Goal: Information Seeking & Learning: Learn about a topic

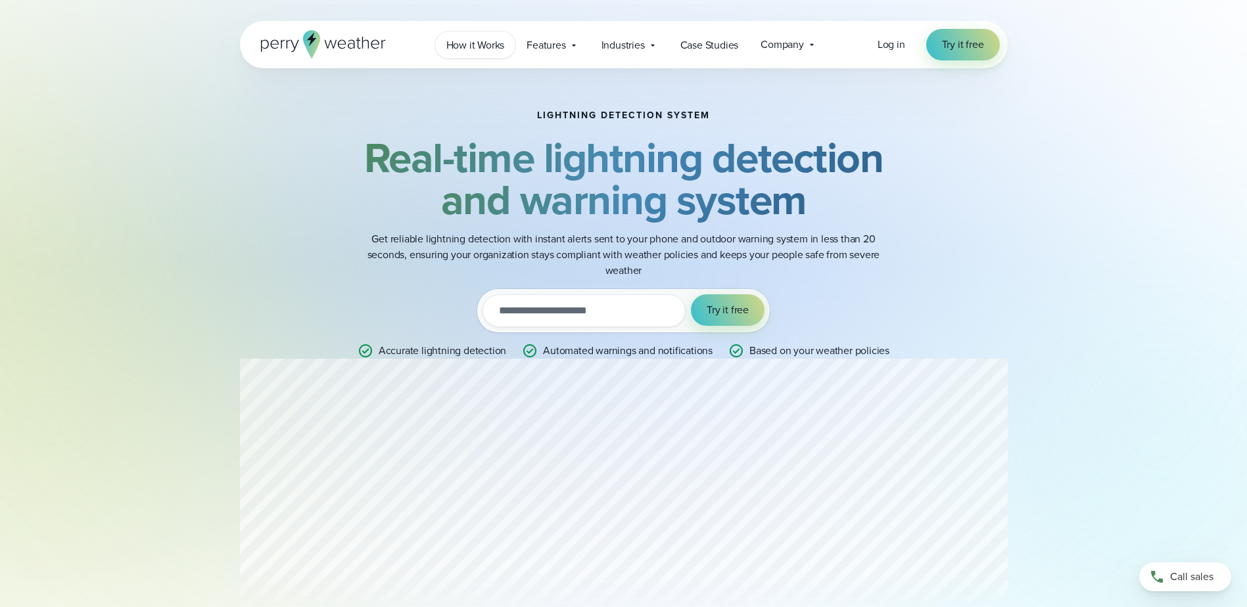
click at [475, 44] on span "How it Works" at bounding box center [475, 45] width 58 height 16
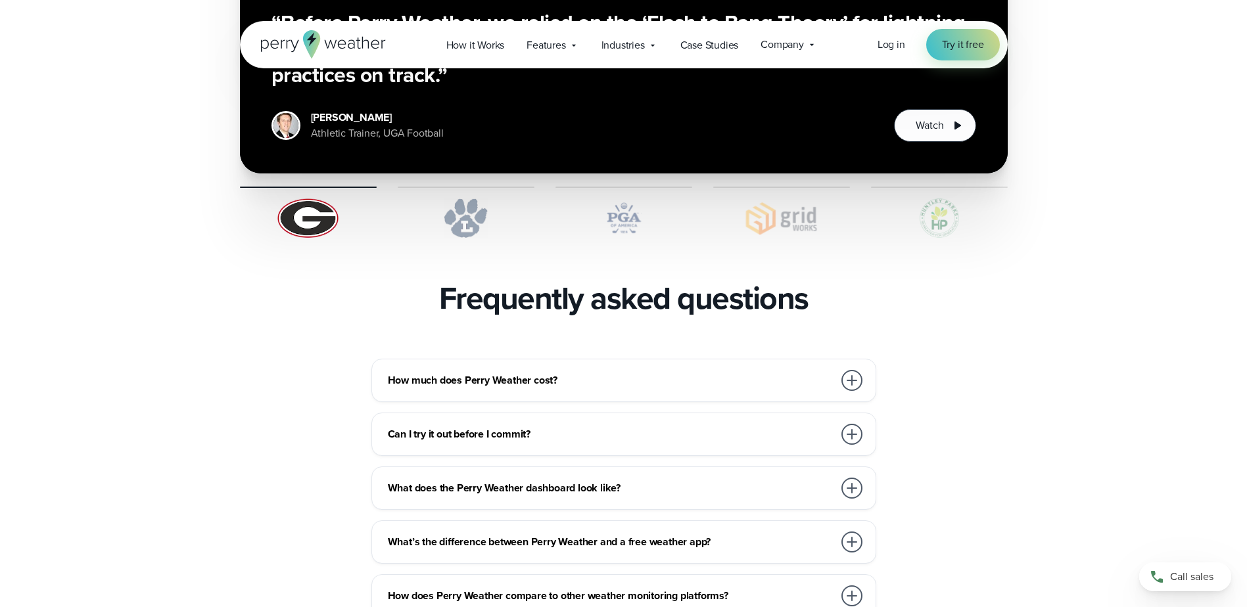
scroll to position [2694, 0]
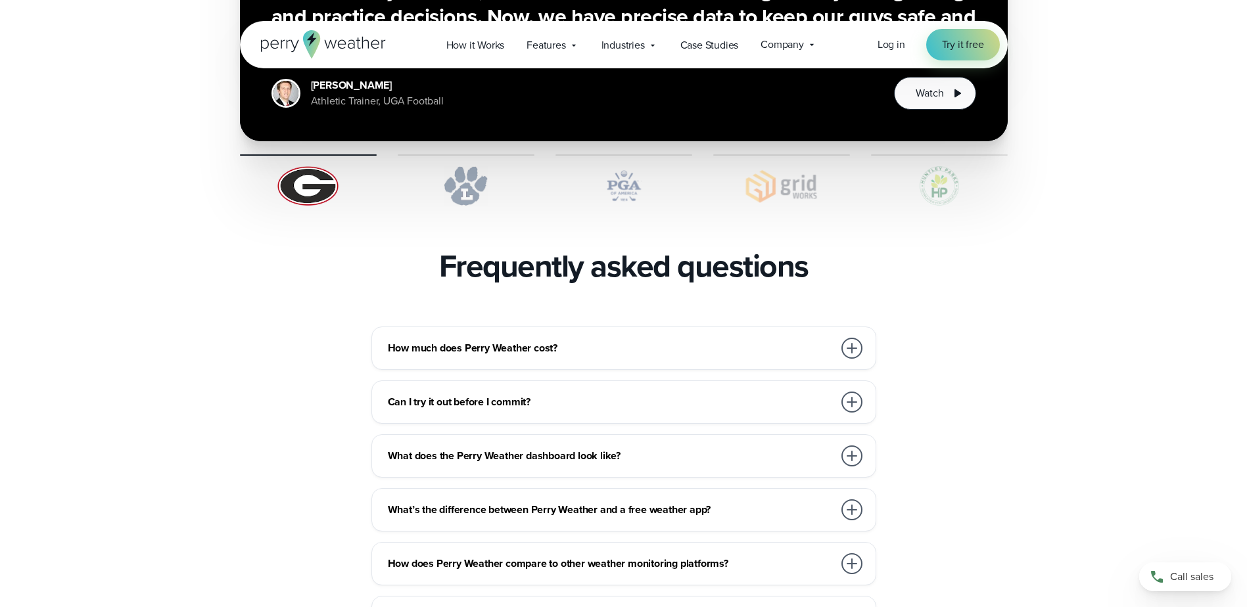
click at [847, 338] on div at bounding box center [851, 348] width 21 height 21
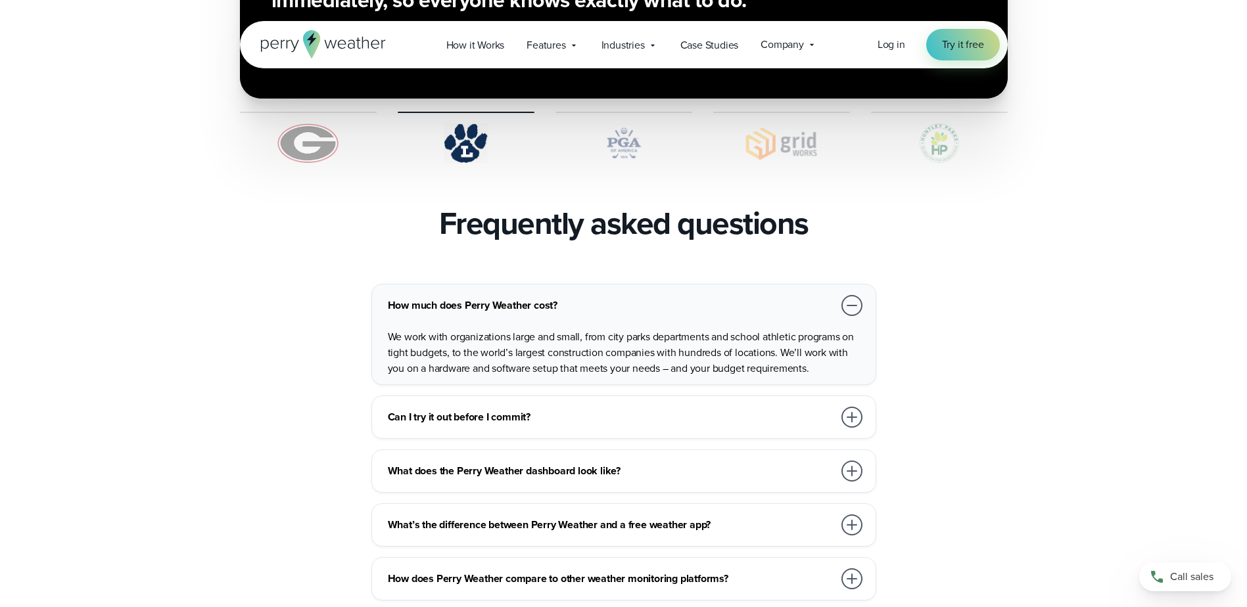
scroll to position [2760, 0]
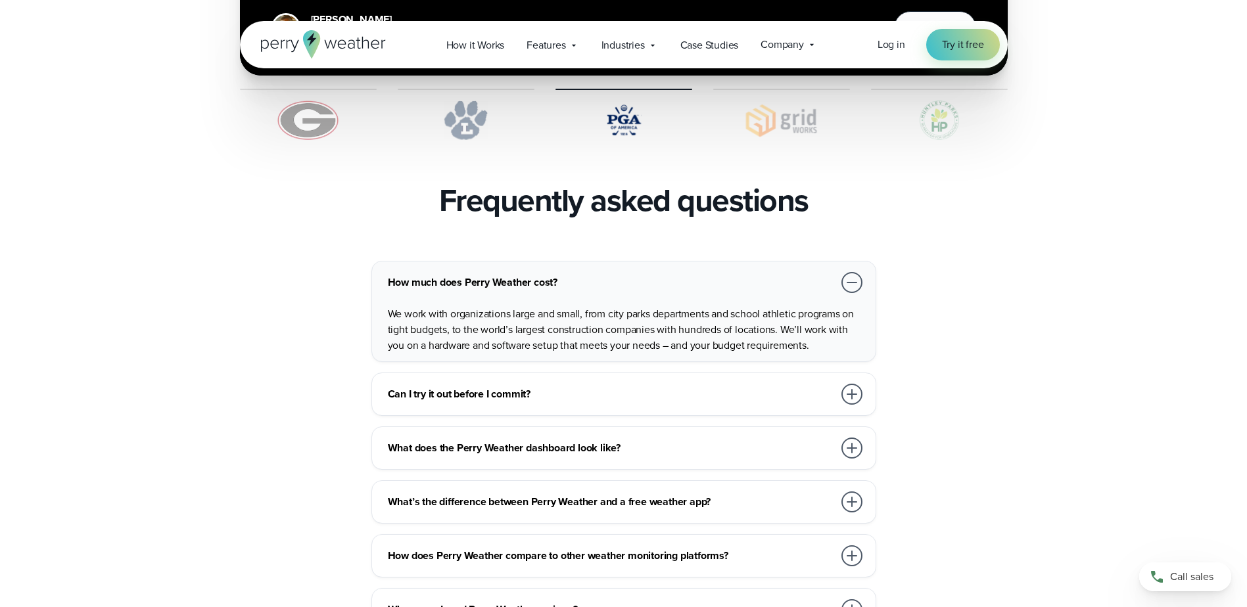
click at [853, 272] on div at bounding box center [851, 282] width 21 height 21
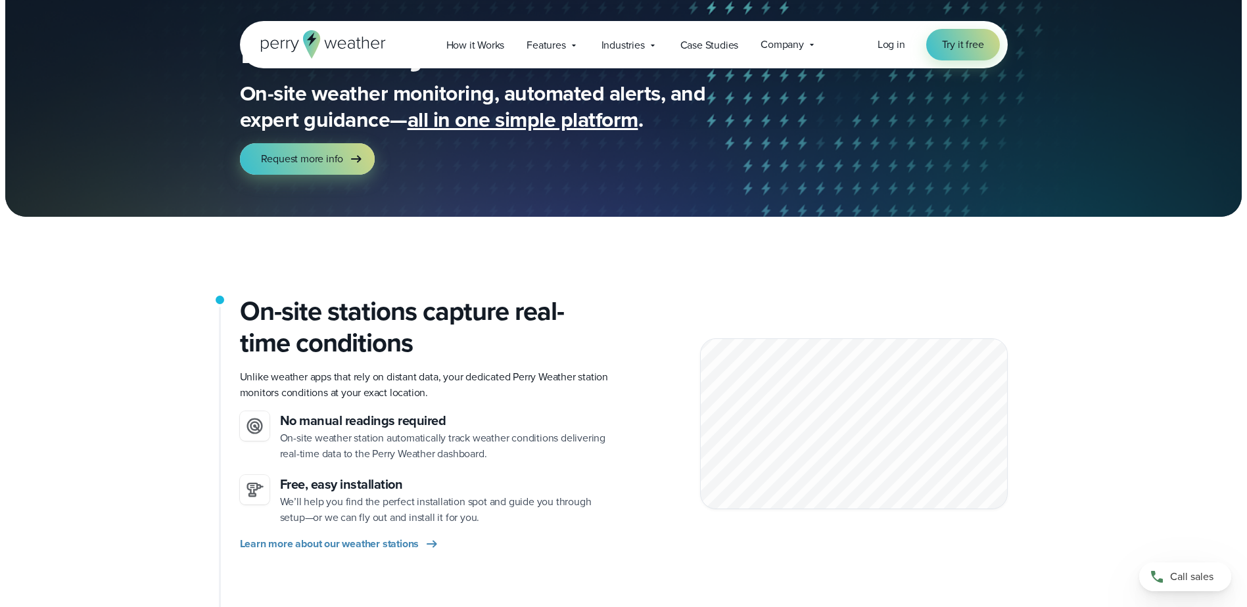
scroll to position [0, 0]
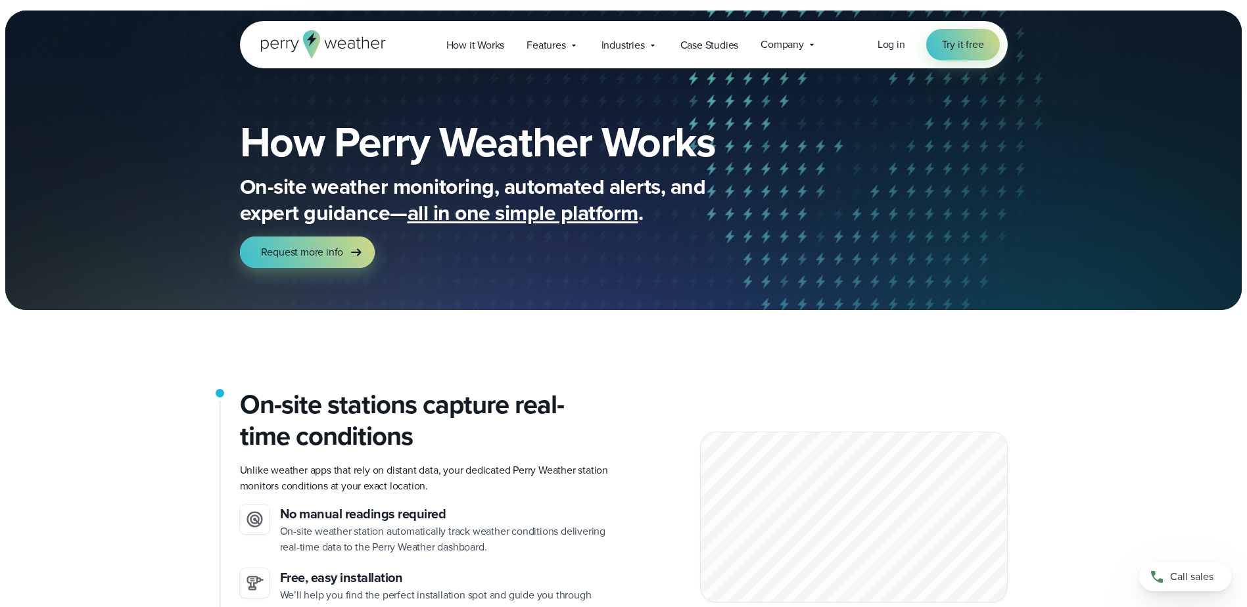
click at [562, 413] on h2 "On-site stations capture real-time conditions" at bounding box center [426, 420] width 373 height 63
